Goal: Transaction & Acquisition: Purchase product/service

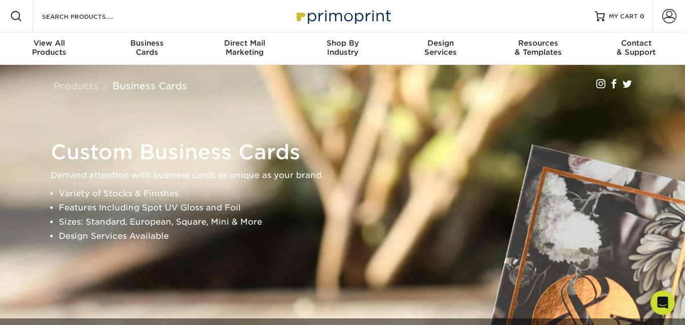
click at [359, 16] on img at bounding box center [342, 16] width 101 height 22
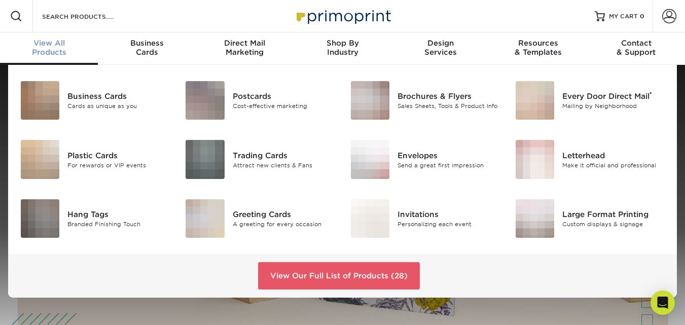
click at [49, 43] on span "View All" at bounding box center [49, 43] width 98 height 9
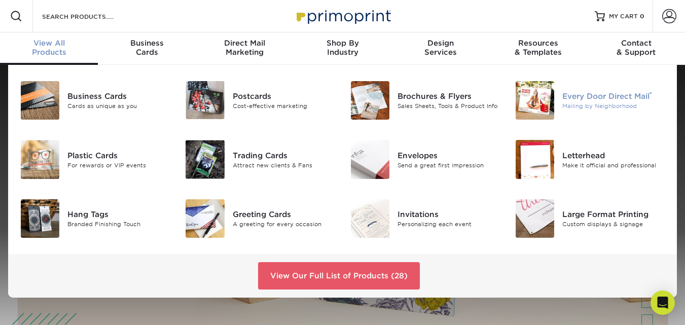
click at [566, 95] on div "Every Door Direct Mail ®" at bounding box center [613, 96] width 102 height 11
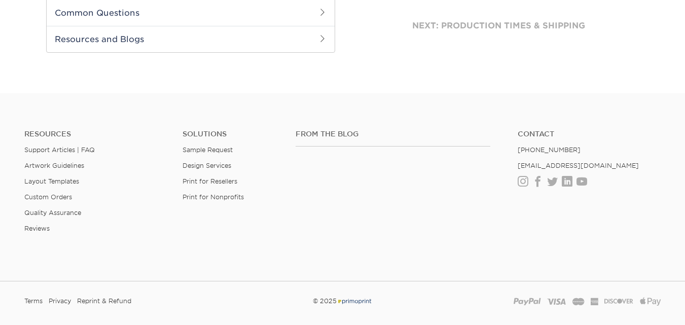
scroll to position [578, 0]
